Goal: Task Accomplishment & Management: Manage account settings

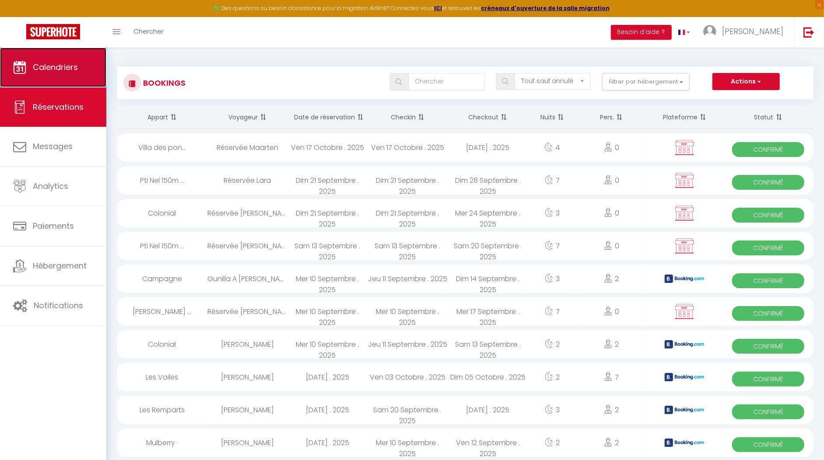
click at [74, 60] on link "Calendriers" at bounding box center [53, 67] width 106 height 39
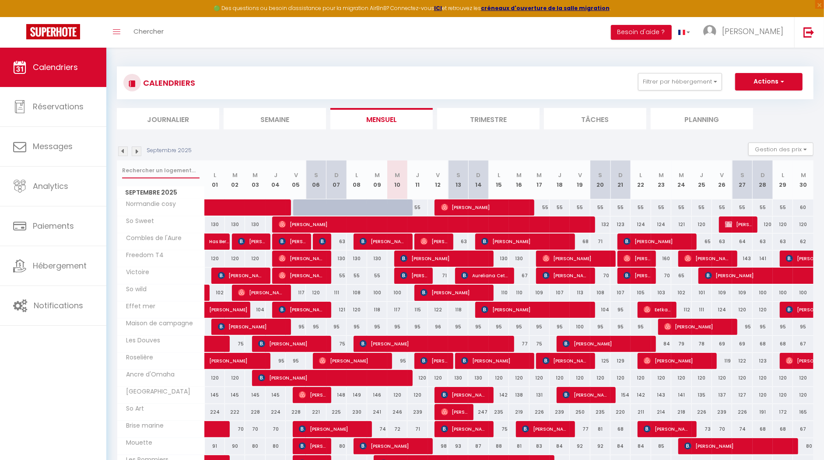
click at [160, 172] on input "text" at bounding box center [160, 171] width 77 height 16
type input "rempart"
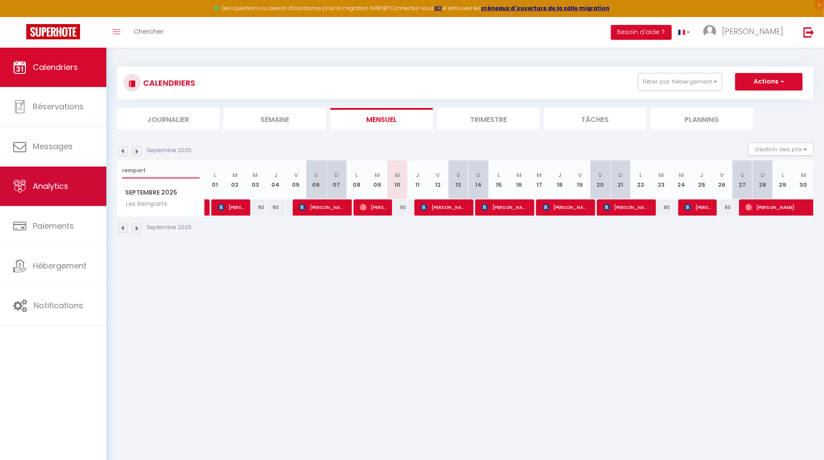
drag, startPoint x: 170, startPoint y: 169, endPoint x: 105, endPoint y: 171, distance: 65.2
click at [105, 171] on div "🟢 Des questions ou besoin d'assistance pour la migration AirBnB? Connectez-vous…" at bounding box center [412, 150] width 824 height 205
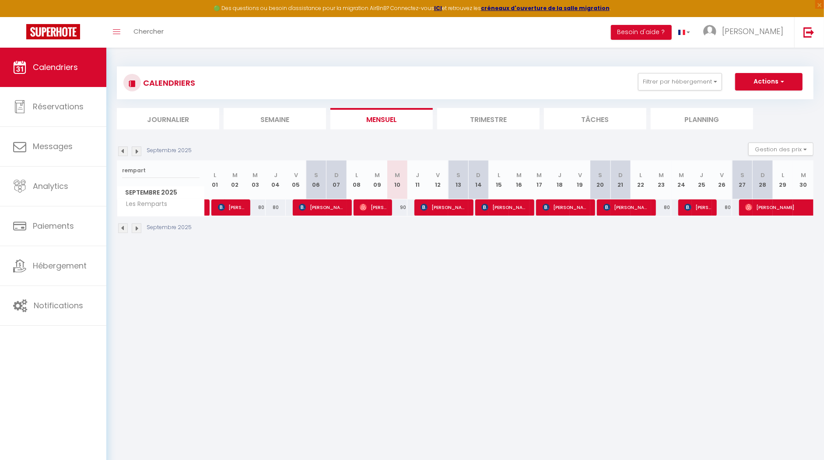
click at [119, 150] on img at bounding box center [123, 152] width 10 height 10
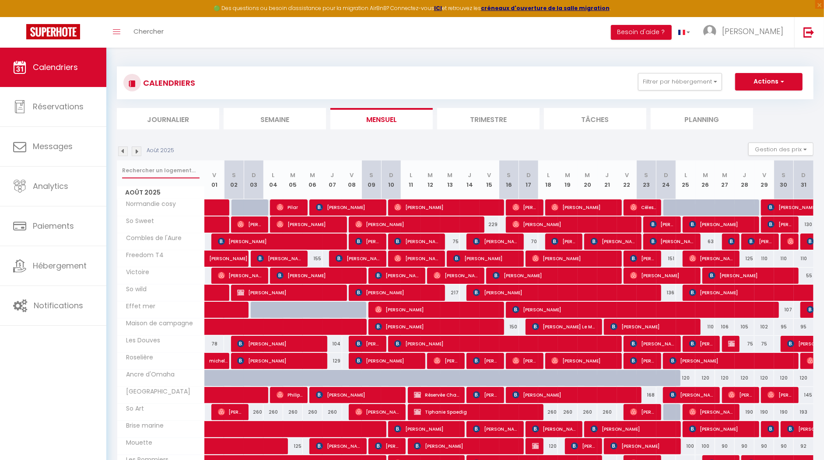
click at [150, 171] on input "text" at bounding box center [160, 171] width 77 height 16
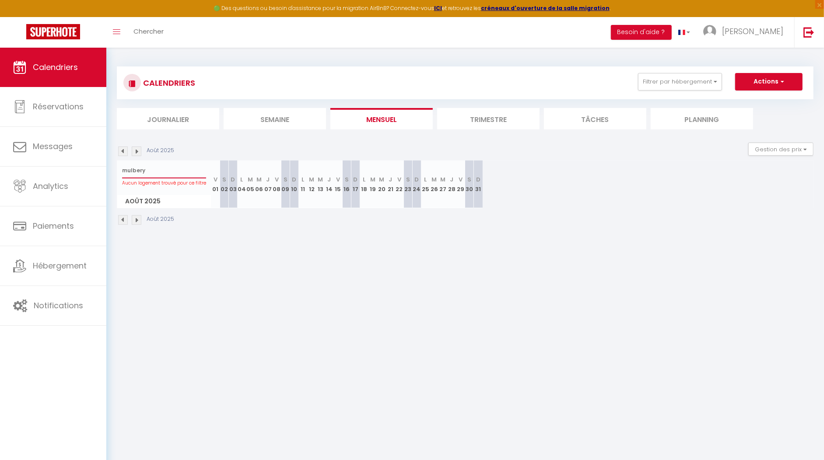
drag, startPoint x: 148, startPoint y: 175, endPoint x: 139, endPoint y: 171, distance: 10.2
click at [139, 171] on input "mulbery" at bounding box center [164, 171] width 84 height 16
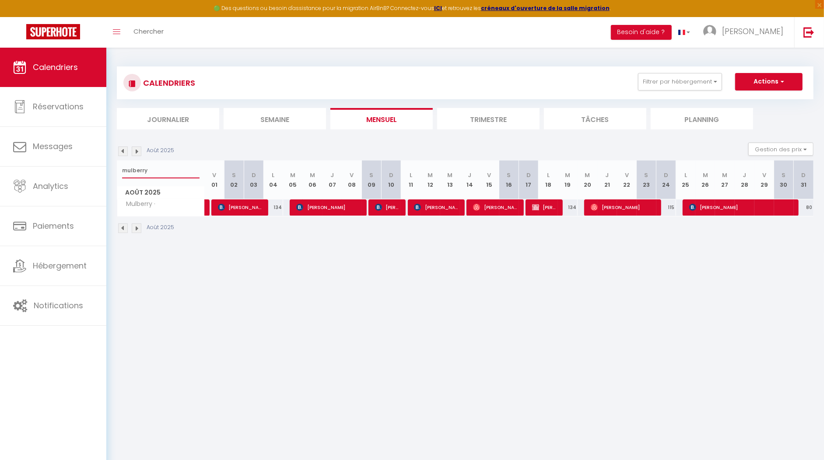
scroll to position [2, 0]
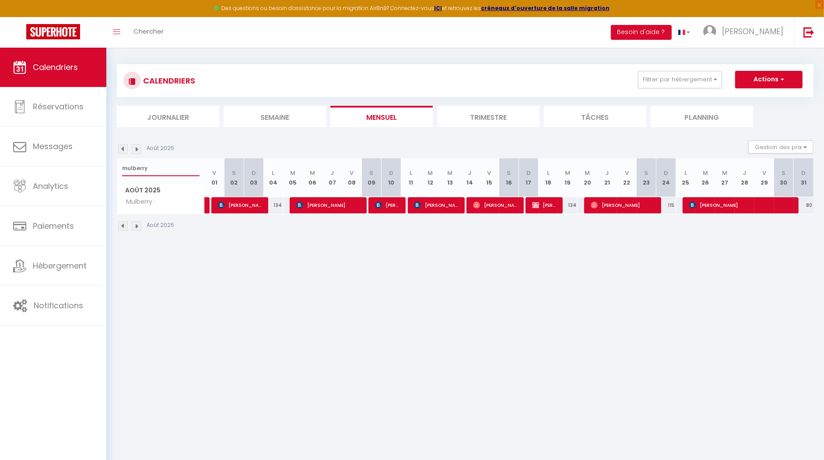
type input "mulberry"
click at [121, 151] on img at bounding box center [123, 149] width 10 height 10
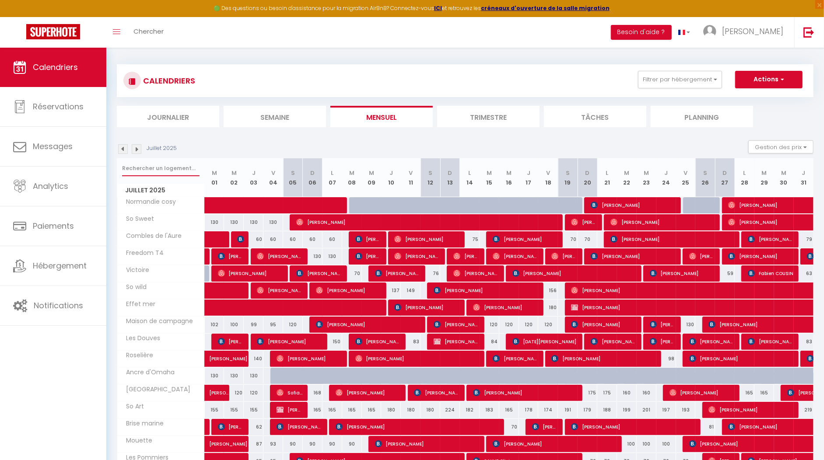
click at [170, 171] on input "text" at bounding box center [160, 169] width 77 height 16
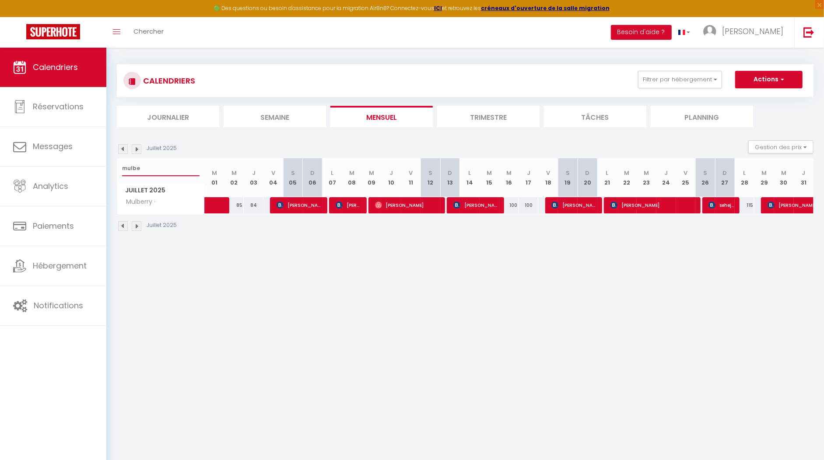
type input "mulbe"
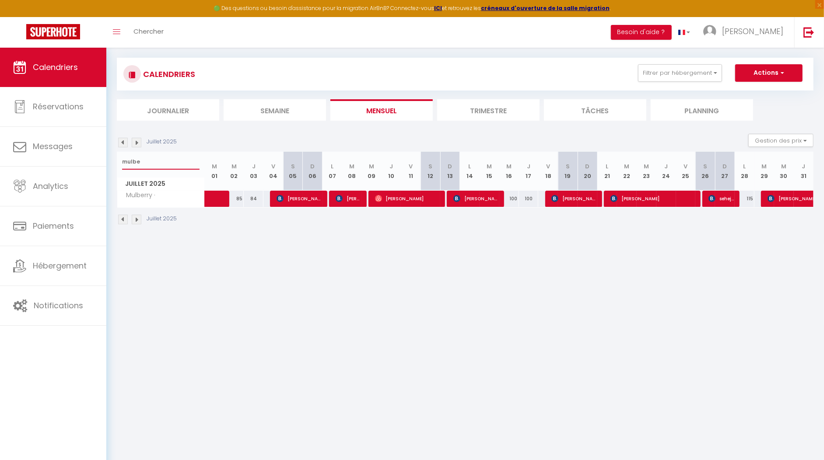
scroll to position [11, 0]
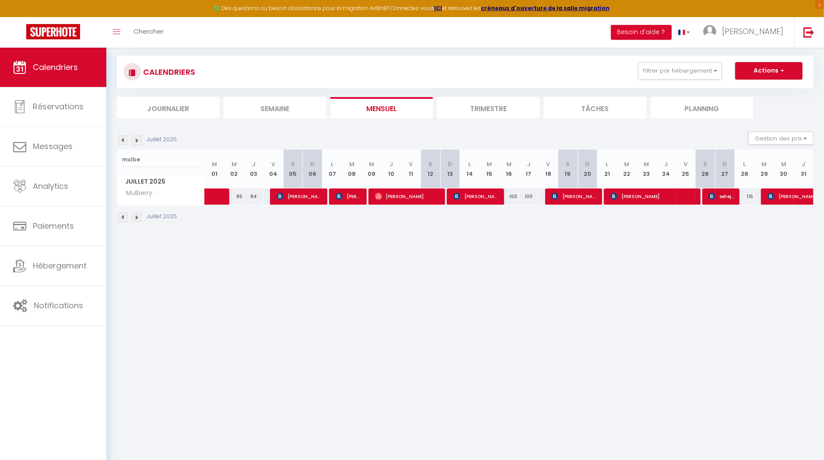
click at [134, 134] on div "Juillet 2025 Gestion des prix Nb Nuits minimum Règles Disponibilité" at bounding box center [465, 141] width 696 height 18
click at [135, 138] on img at bounding box center [137, 141] width 10 height 10
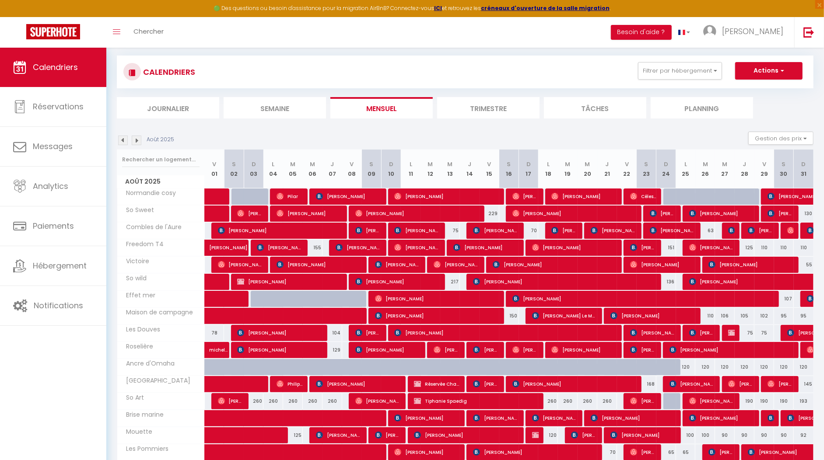
click at [125, 150] on div at bounding box center [160, 160] width 87 height 20
click at [129, 154] on input "text" at bounding box center [160, 160] width 77 height 16
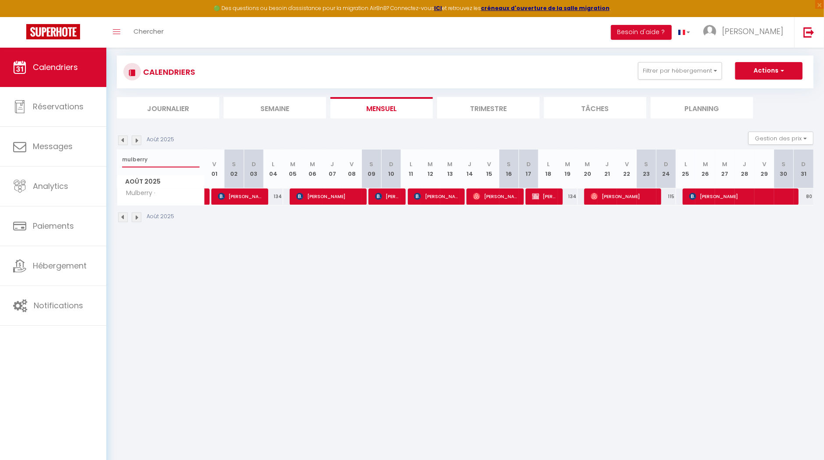
type input "mulberry"
click at [545, 193] on span "[PERSON_NAME] proprietaire" at bounding box center [545, 196] width 26 height 17
select select "OK"
select select "KO"
select select "0"
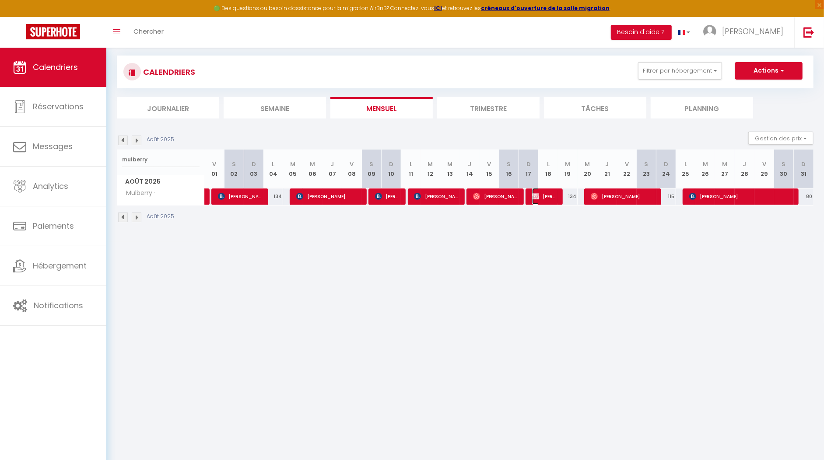
select select "0"
select select "1"
select select
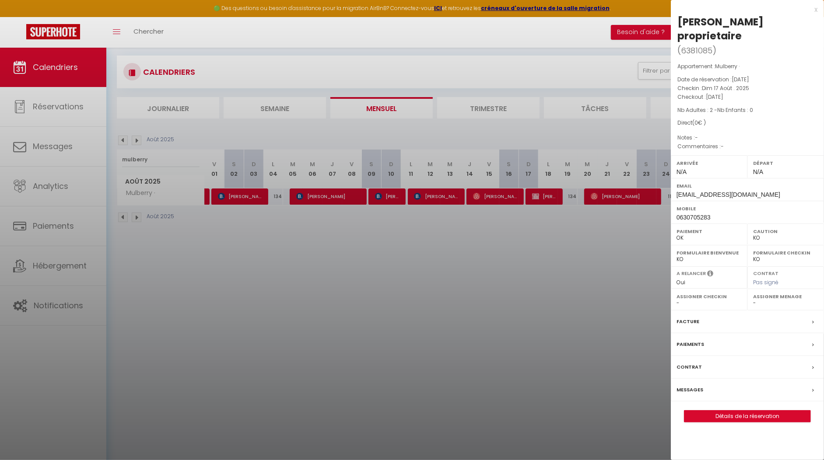
click at [813, 13] on div "x" at bounding box center [744, 9] width 147 height 10
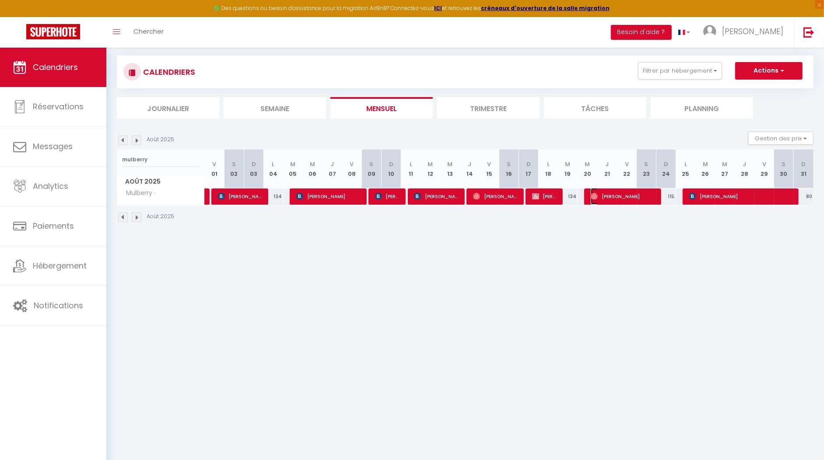
click at [636, 199] on span "[PERSON_NAME]" at bounding box center [623, 196] width 66 height 17
select select "OK"
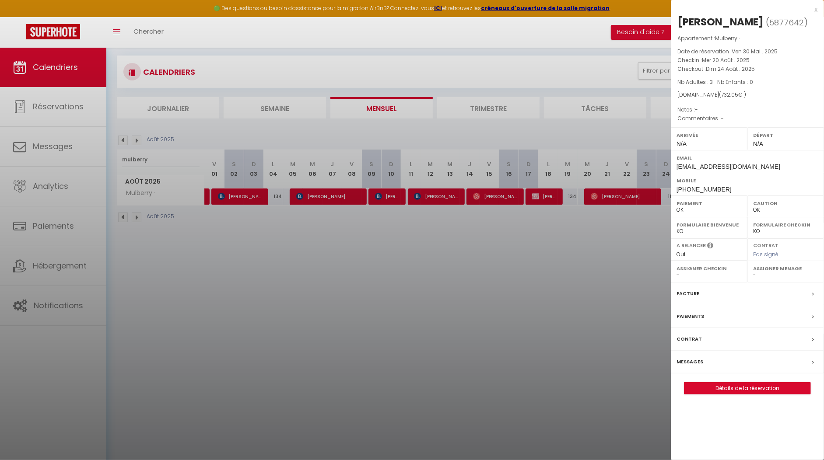
click at [636, 199] on div at bounding box center [412, 230] width 824 height 460
